Goal: Information Seeking & Learning: Learn about a topic

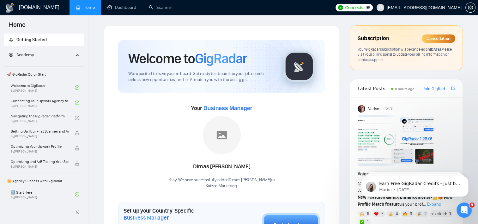
click at [441, 38] on div "Cancellation" at bounding box center [438, 38] width 33 height 8
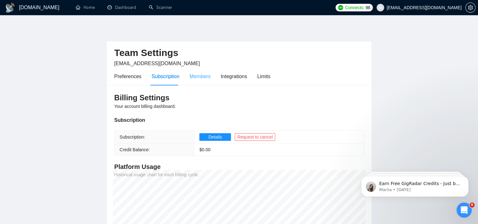
click at [207, 81] on div "Members" at bounding box center [199, 76] width 21 height 18
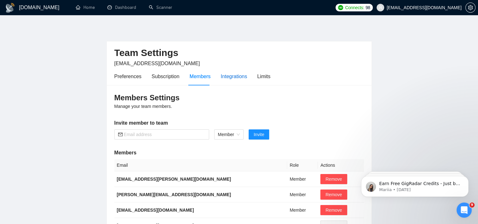
click at [225, 75] on div "Integrations" at bounding box center [234, 76] width 27 height 8
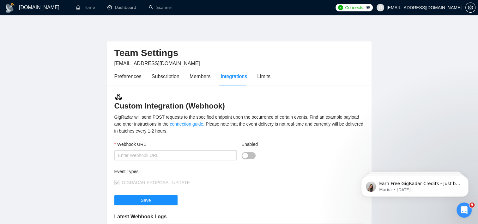
click at [254, 75] on div "Preferences Subscription Members Integrations Limits" at bounding box center [192, 76] width 156 height 18
click at [260, 77] on div "Limits" at bounding box center [263, 76] width 13 height 8
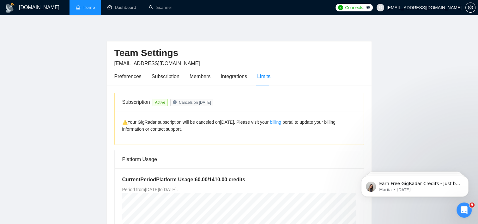
click at [88, 10] on link "Home" at bounding box center [85, 7] width 19 height 5
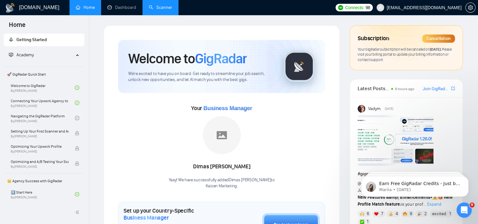
click at [153, 10] on link "Scanner" at bounding box center [160, 7] width 23 height 5
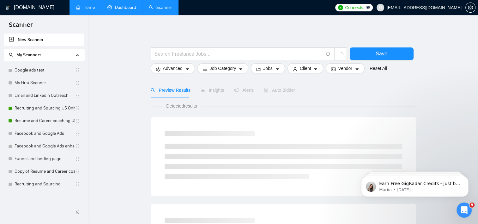
click at [127, 10] on link "Dashboard" at bounding box center [121, 7] width 29 height 5
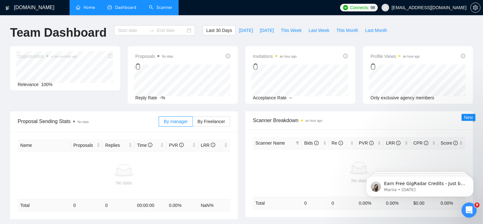
type input "[DATE]"
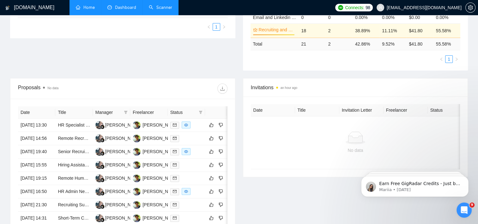
scroll to position [189, 0]
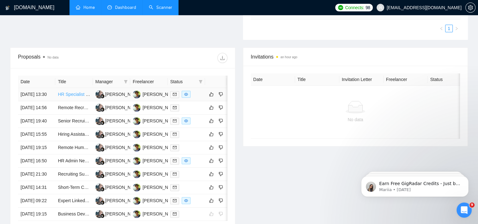
click at [68, 92] on link "HR Specialist Needed for Comprehensive HR Solutions" at bounding box center [112, 94] width 109 height 5
